Goal: Information Seeking & Learning: Learn about a topic

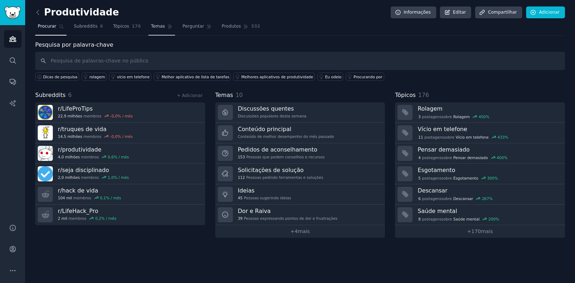
click at [156, 28] on font "Temas" at bounding box center [158, 26] width 14 height 5
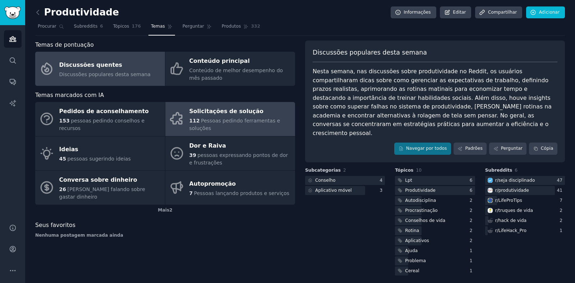
click at [219, 114] on font "Solicitações de solução" at bounding box center [226, 111] width 74 height 7
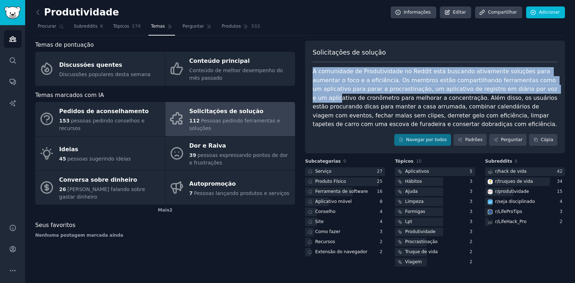
drag, startPoint x: 314, startPoint y: 73, endPoint x: 511, endPoint y: 85, distance: 197.6
click at [511, 85] on font "A comunidade de Produtividade no Reddit está buscando ativamente soluções para …" at bounding box center [436, 98] width 246 height 60
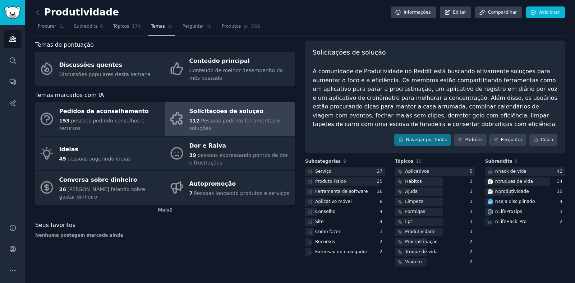
click at [478, 98] on font "A comunidade de Produtividade no Reddit está buscando ativamente soluções para …" at bounding box center [436, 98] width 246 height 60
click at [354, 193] on font "Ferramenta de software" at bounding box center [341, 191] width 53 height 5
